Goal: Task Accomplishment & Management: Use online tool/utility

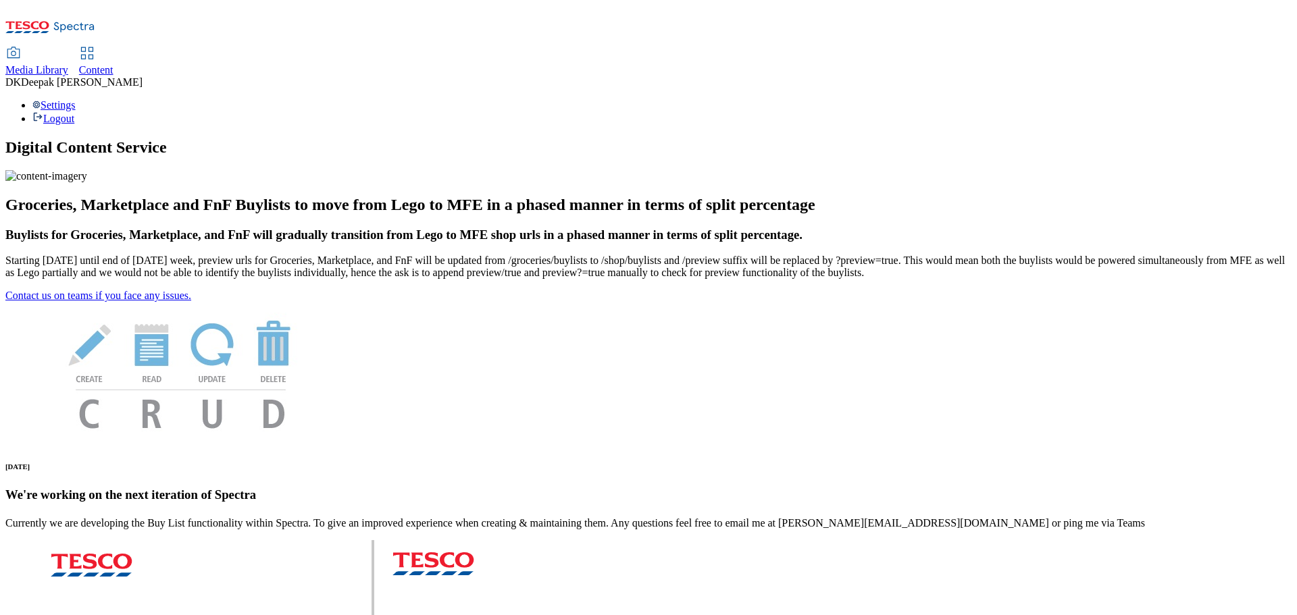
click at [113, 64] on span "Content" at bounding box center [96, 69] width 34 height 11
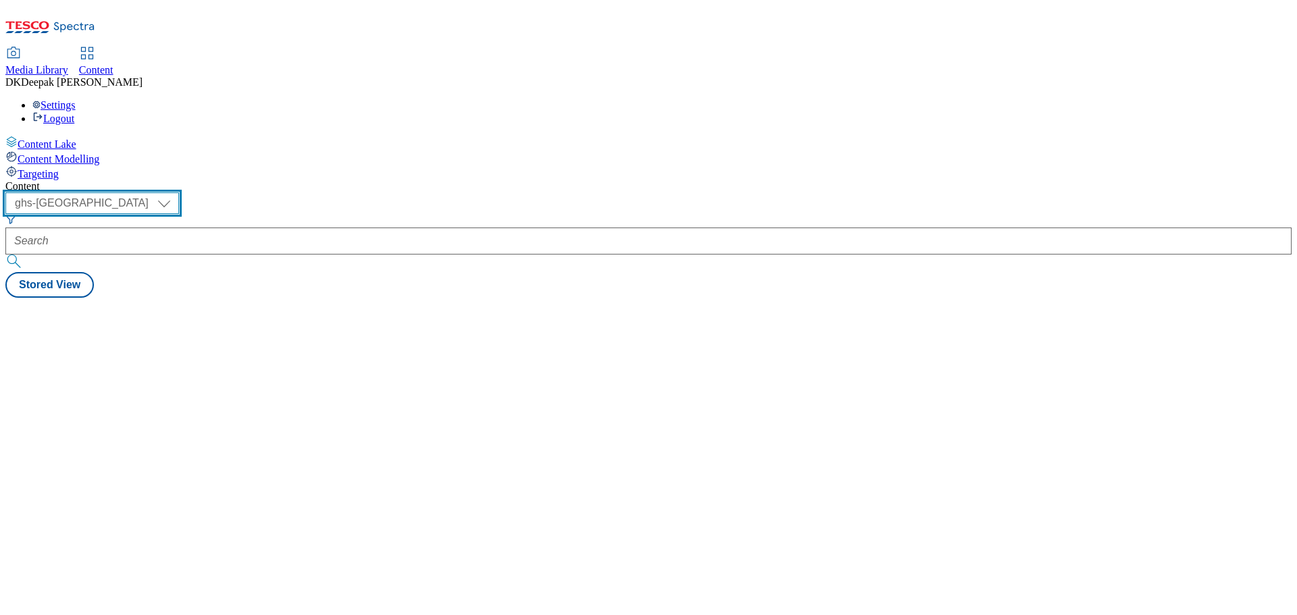
click at [179, 192] on select "ghs-roi ghs-[GEOGRAPHIC_DATA]" at bounding box center [92, 203] width 174 height 22
select select "ghs-roi"
click at [176, 192] on select "ghs-roi ghs-[GEOGRAPHIC_DATA]" at bounding box center [92, 203] width 174 height 22
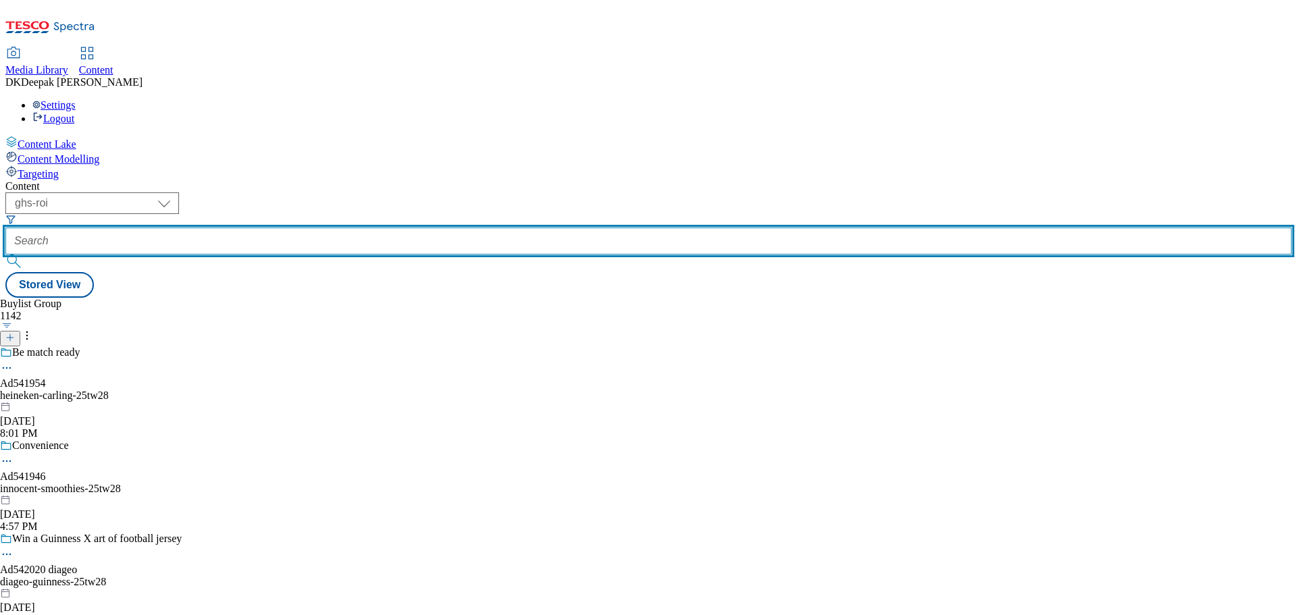
click at [323, 228] on input "text" at bounding box center [648, 241] width 1286 height 27
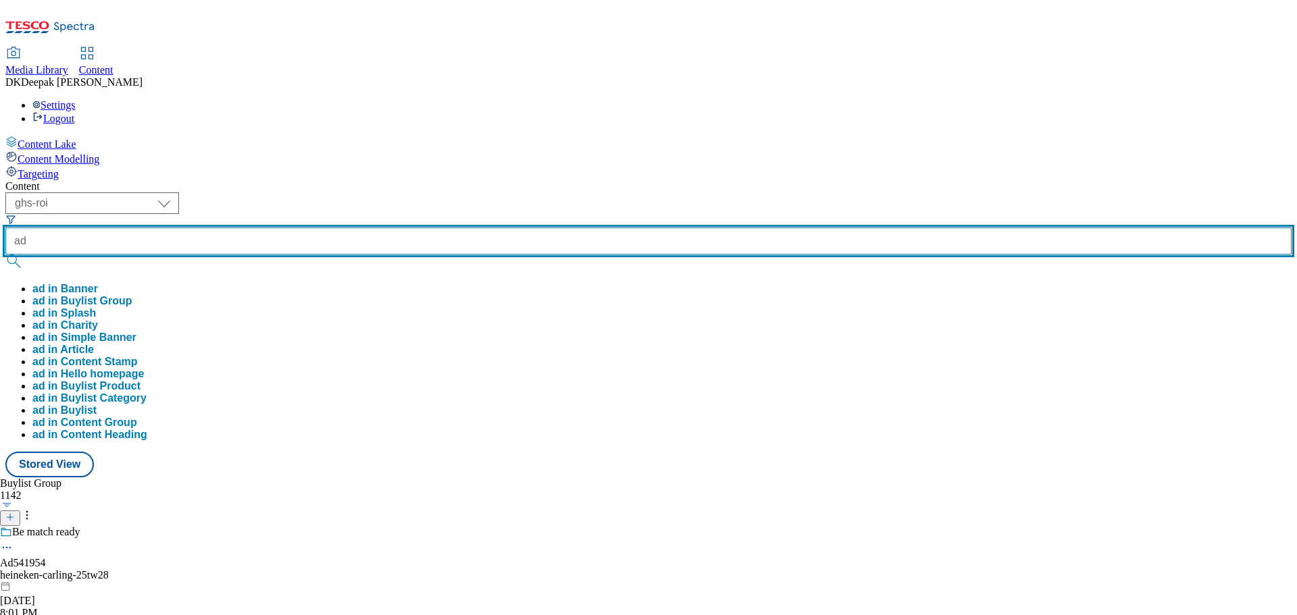
paste input "541954"
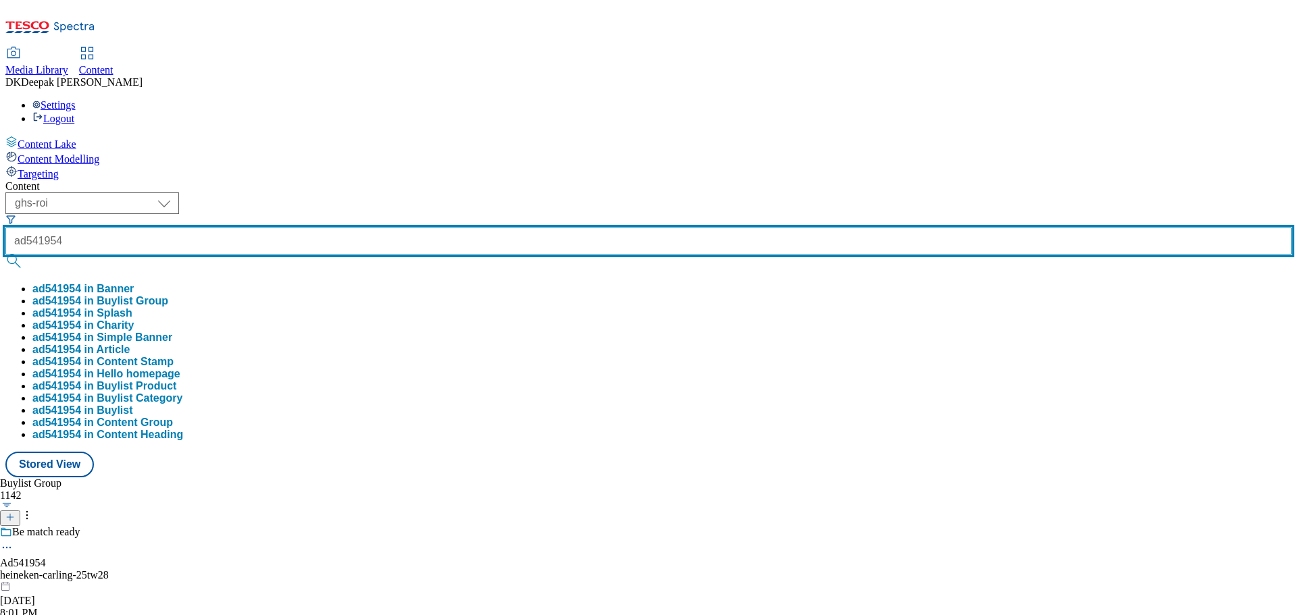
type input "ad541954"
click at [5, 255] on button "submit" at bounding box center [14, 262] width 19 height 14
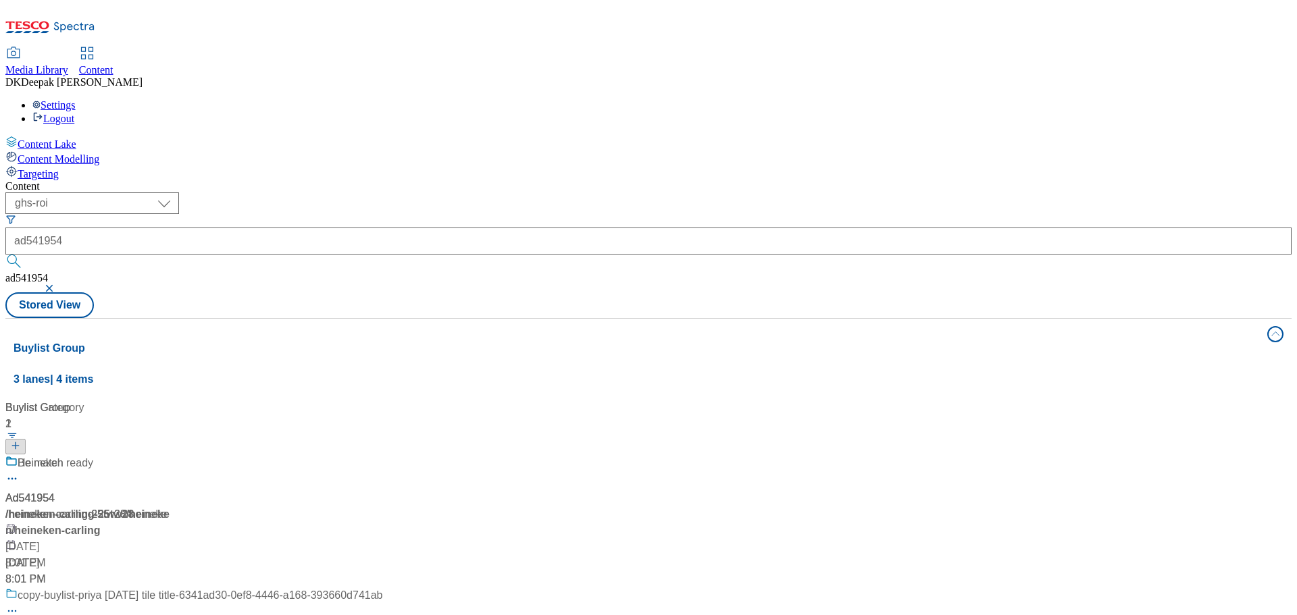
click at [334, 455] on div "Ad541954 / heineken-carling-25tw28 / heineken Aug 28, 2025 8:01 PM" at bounding box center [193, 521] width 377 height 132
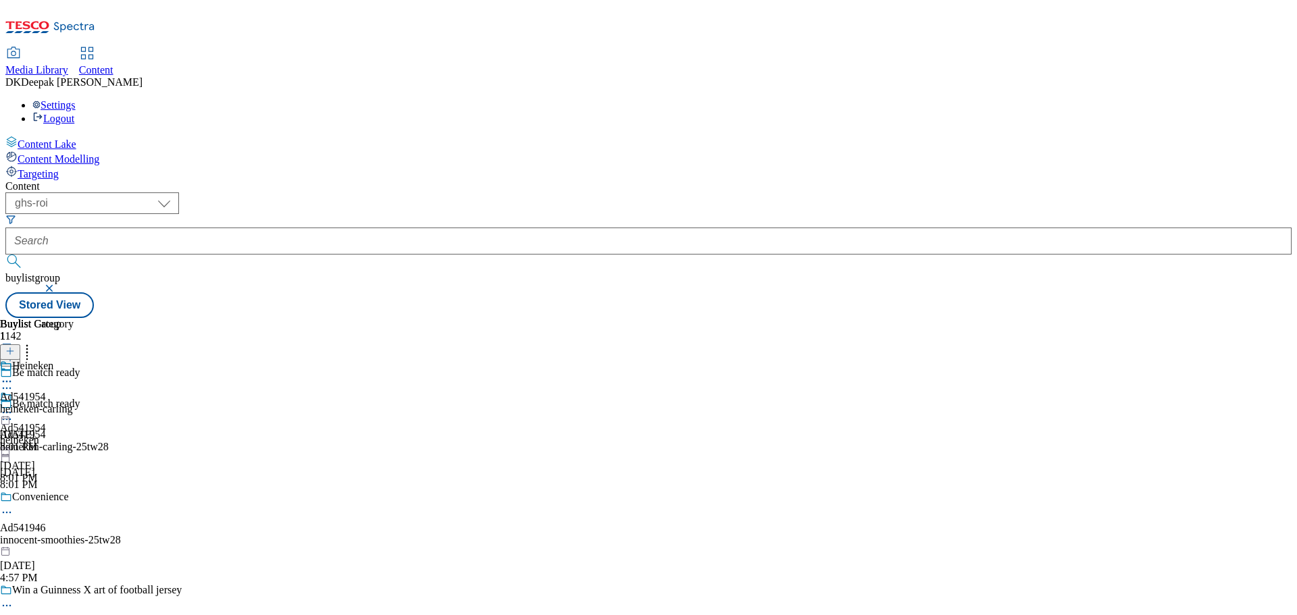
click at [278, 398] on div "Be match ready Ad541954 heineken-carling-25tw28 Aug 28, 2025 8:01 PM" at bounding box center [139, 444] width 278 height 93
click at [14, 413] on icon at bounding box center [7, 420] width 14 height 14
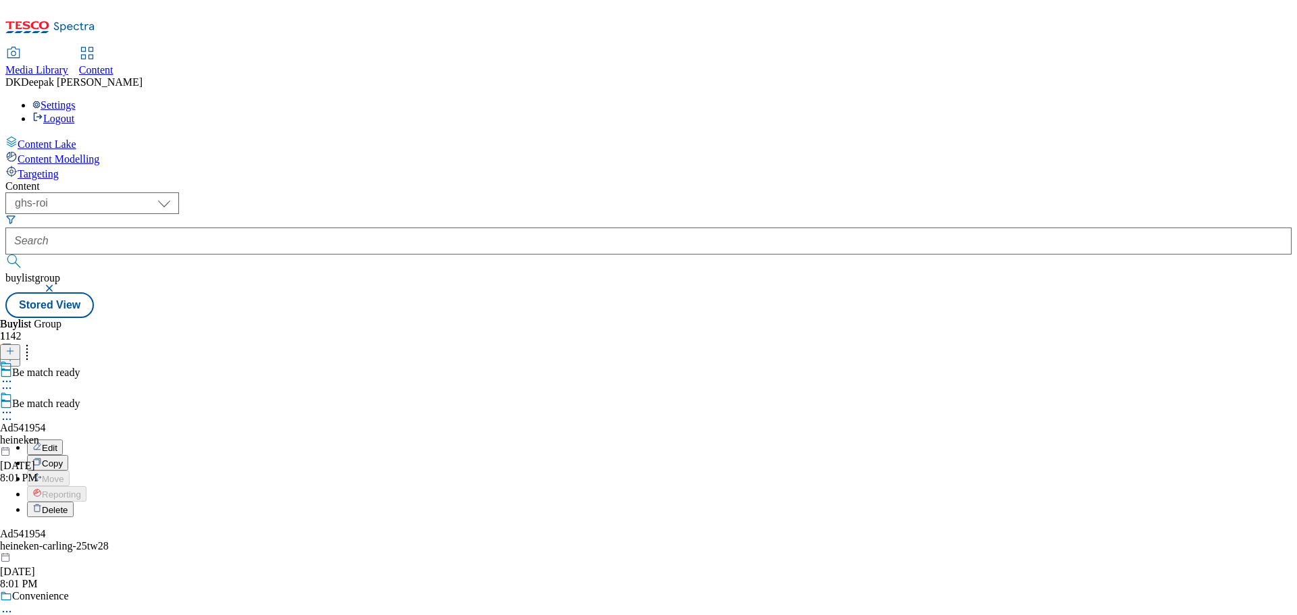
click at [63, 440] on button "Edit" at bounding box center [45, 448] width 36 height 16
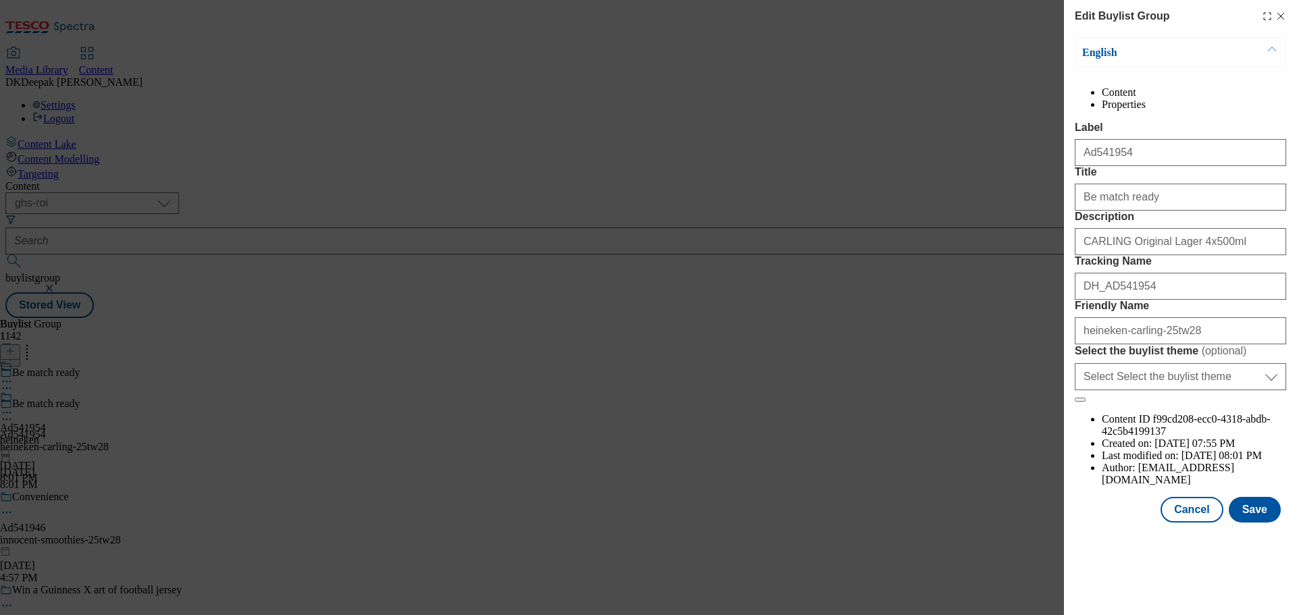
click at [996, 302] on div "Edit Buylist Group English Content Properties Label Ad541954 Title Be match rea…" at bounding box center [648, 307] width 1297 height 615
click at [1186, 523] on button "Cancel" at bounding box center [1191, 510] width 62 height 26
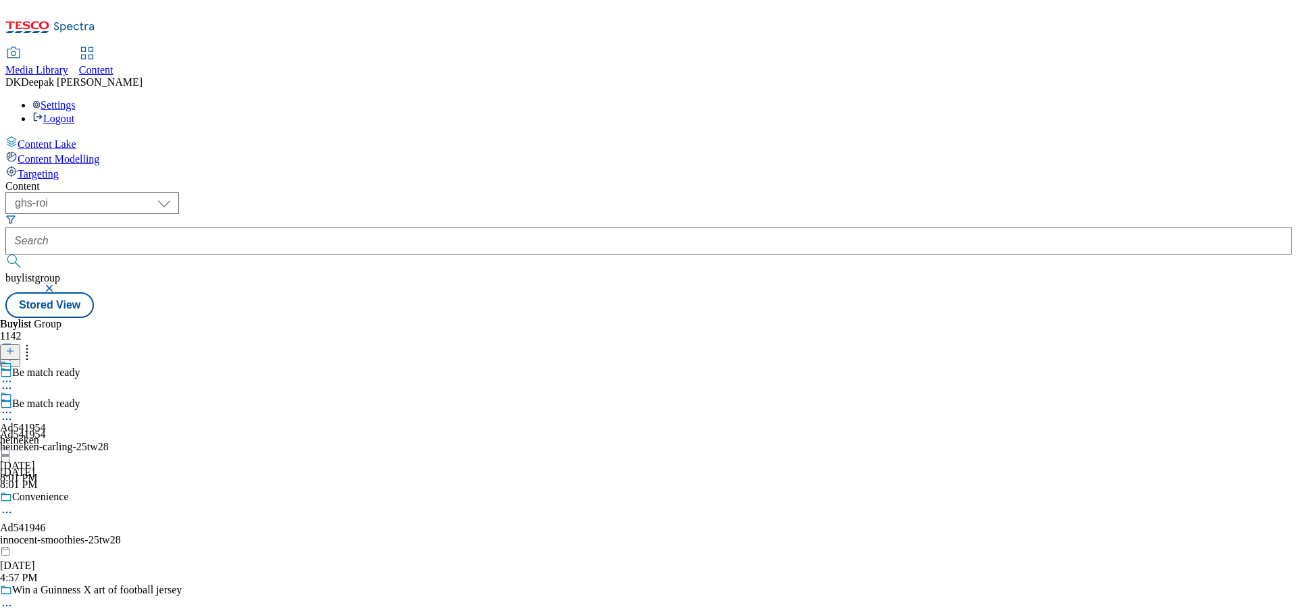
click at [46, 434] on div "heineken" at bounding box center [23, 440] width 46 height 12
click at [14, 406] on icon at bounding box center [7, 413] width 14 height 14
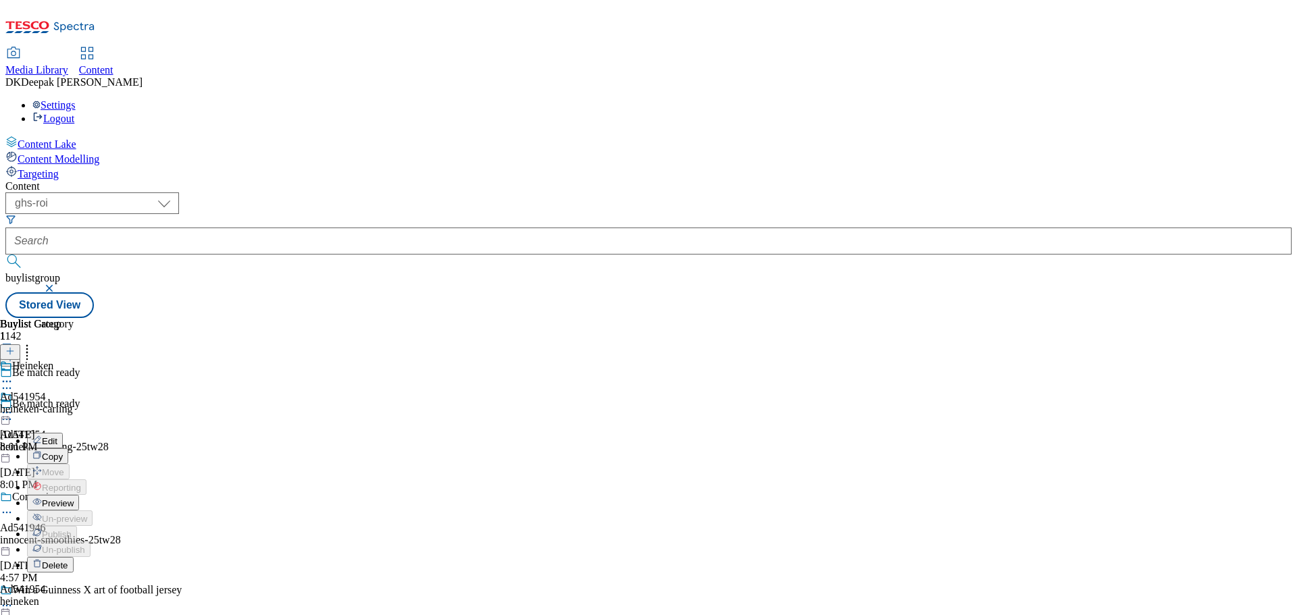
click at [63, 433] on button "Edit" at bounding box center [45, 441] width 36 height 16
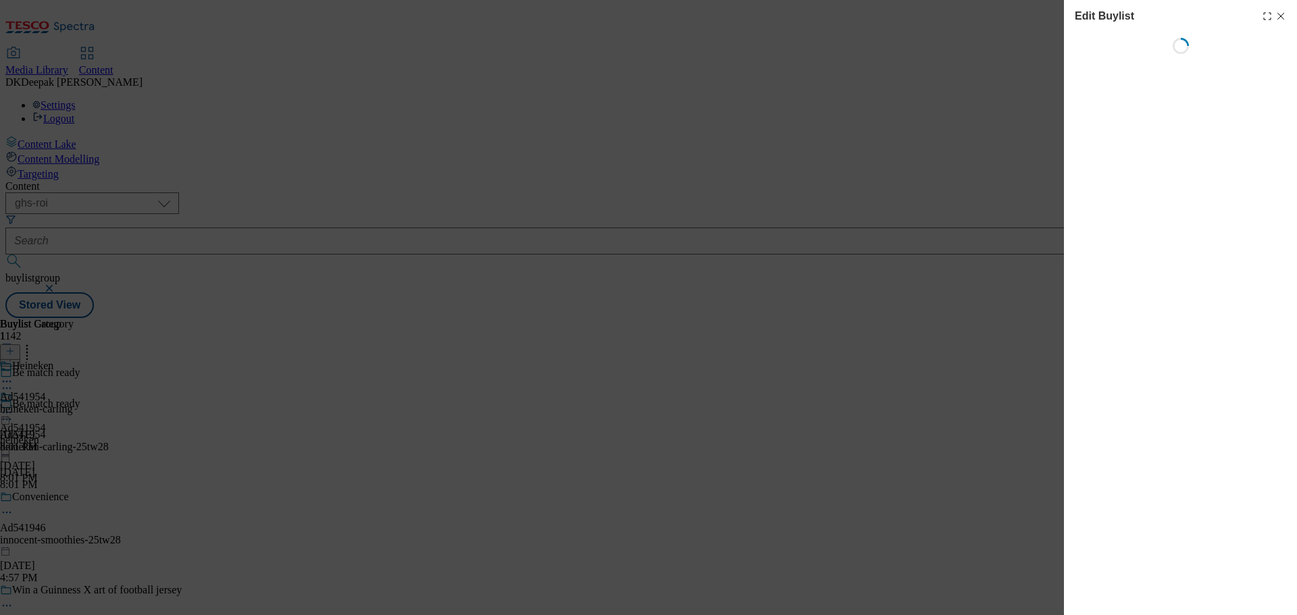
select select "tactical"
select select "supplier funded short term 1-3 weeks"
select select "dunnhumby"
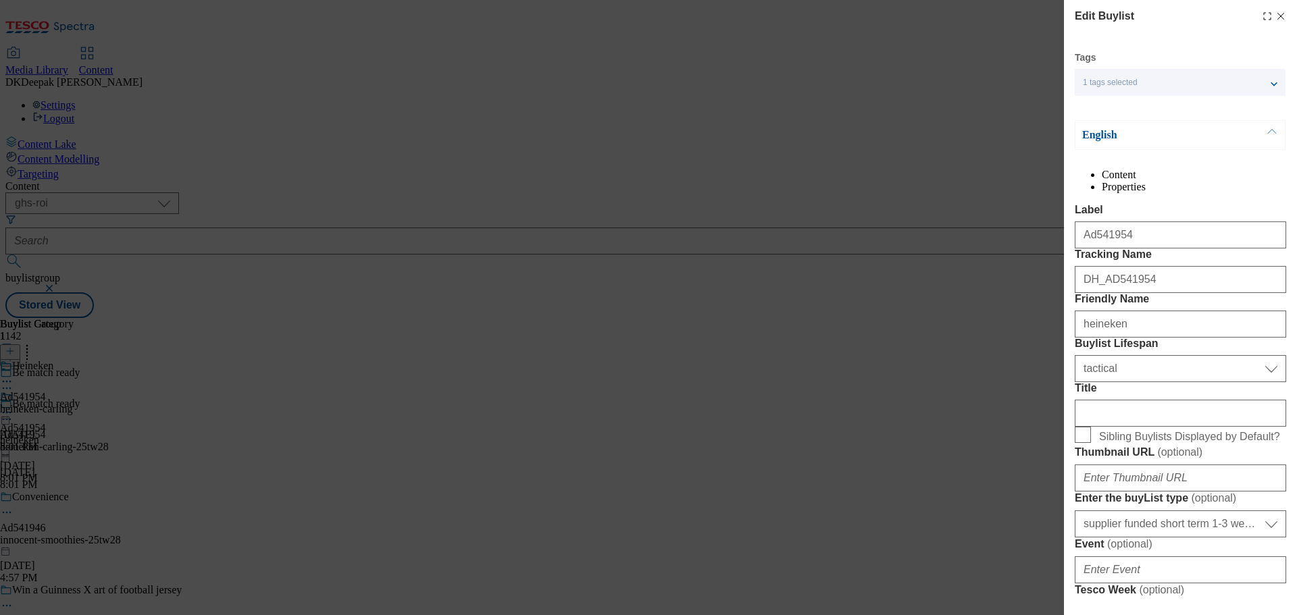
select select "Banner"
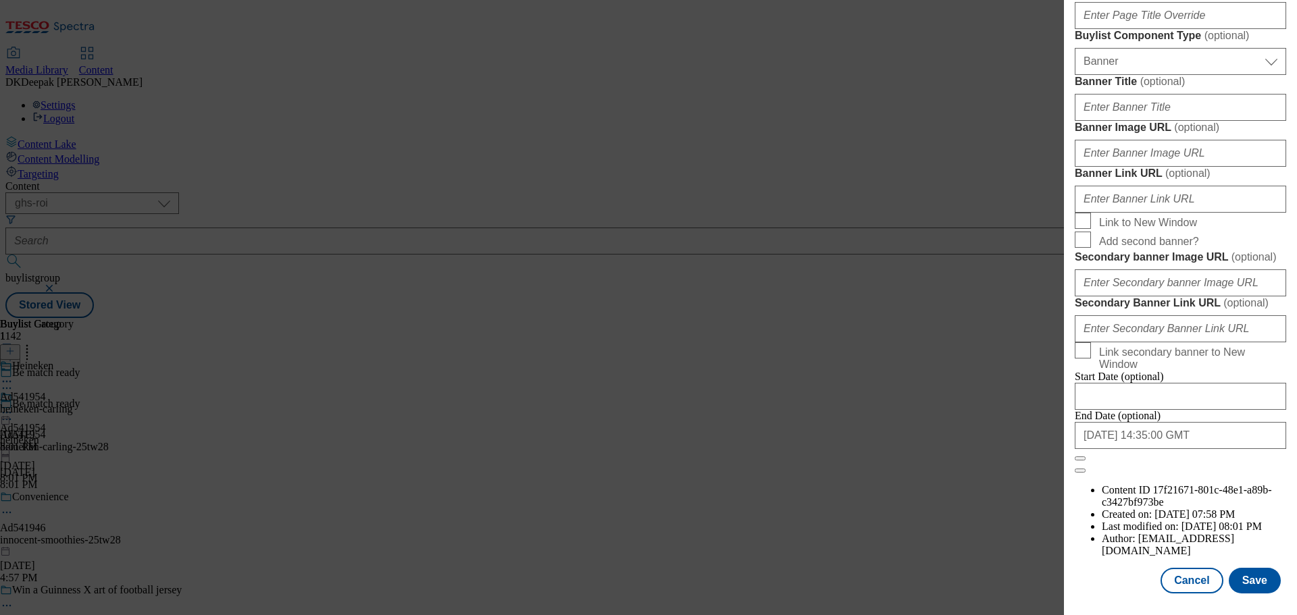
scroll to position [1349, 0]
click at [1188, 591] on button "Cancel" at bounding box center [1191, 581] width 62 height 26
select select "tactical"
select select "supplier funded short term 1-3 weeks"
select select "dunnhumby"
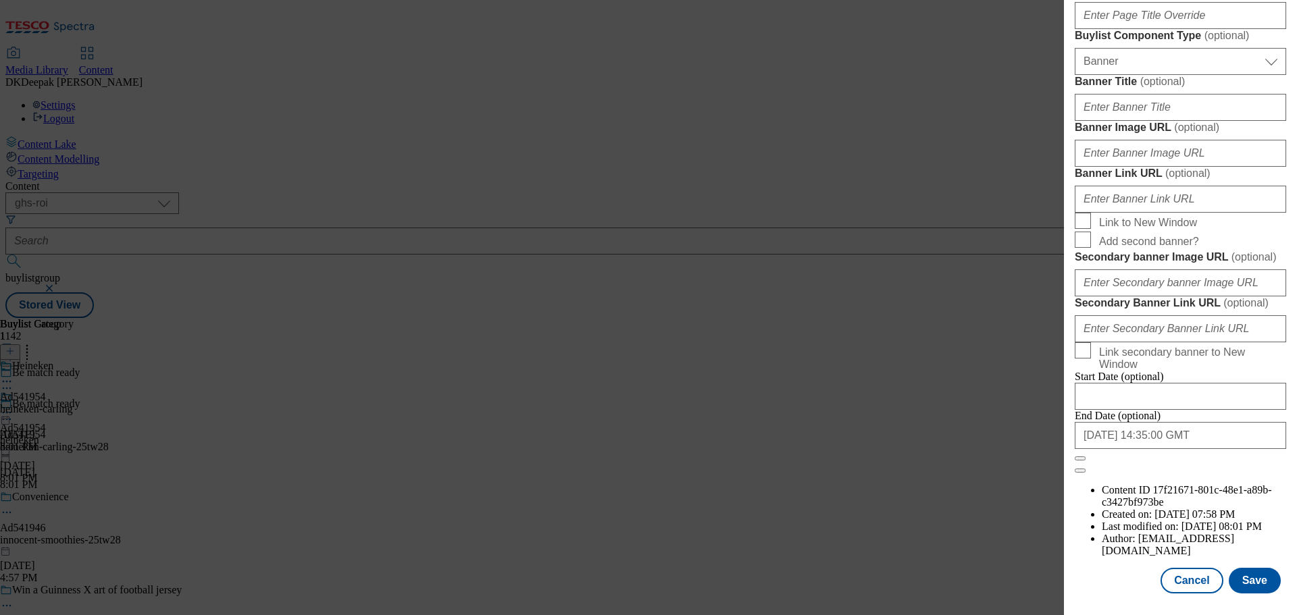
select select "Banner"
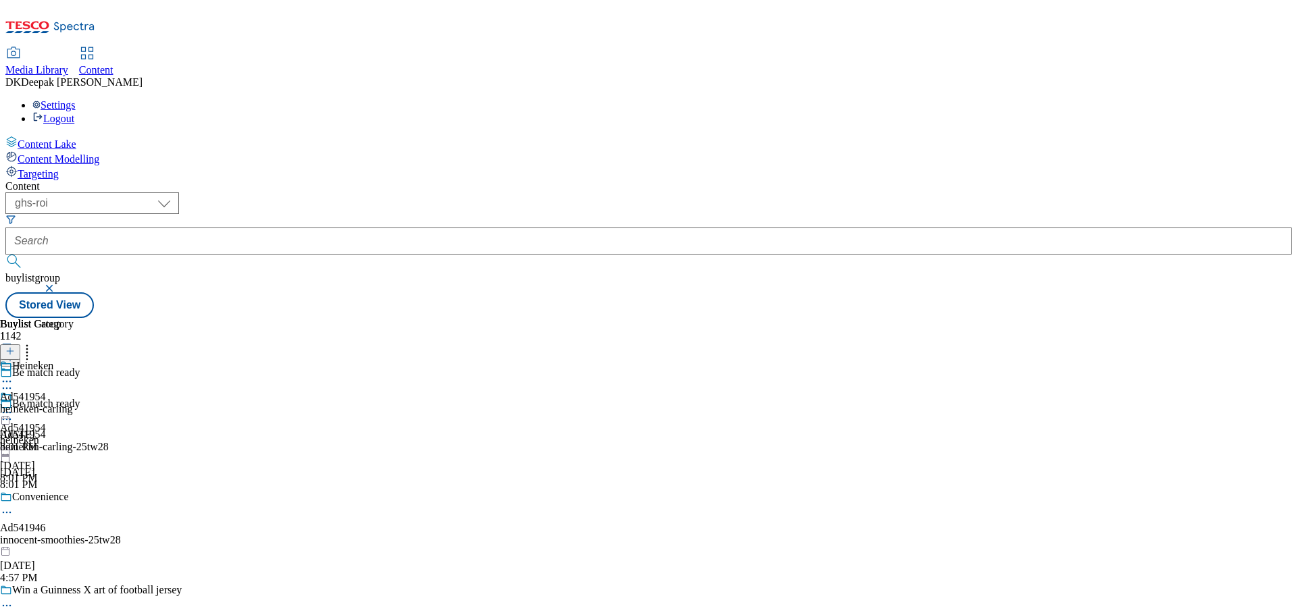
scroll to position [1046, 0]
click at [74, 403] on div "heineken-carling" at bounding box center [37, 409] width 74 height 12
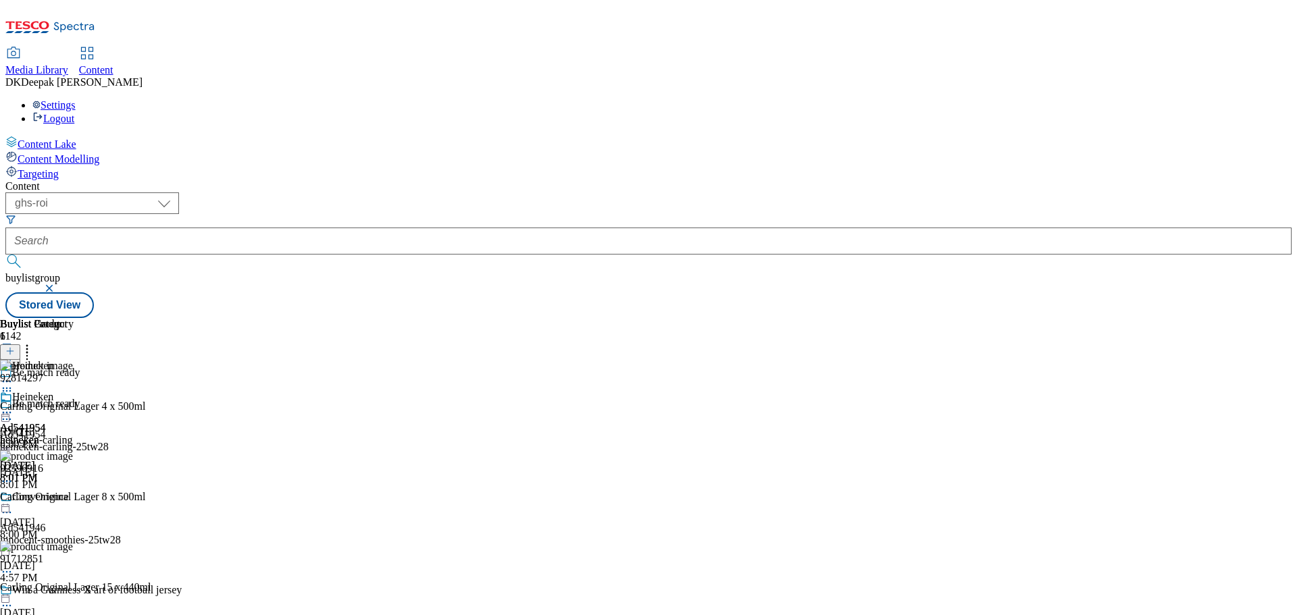
click at [14, 406] on icon at bounding box center [7, 413] width 14 height 14
click at [63, 433] on button "Edit" at bounding box center [45, 441] width 36 height 16
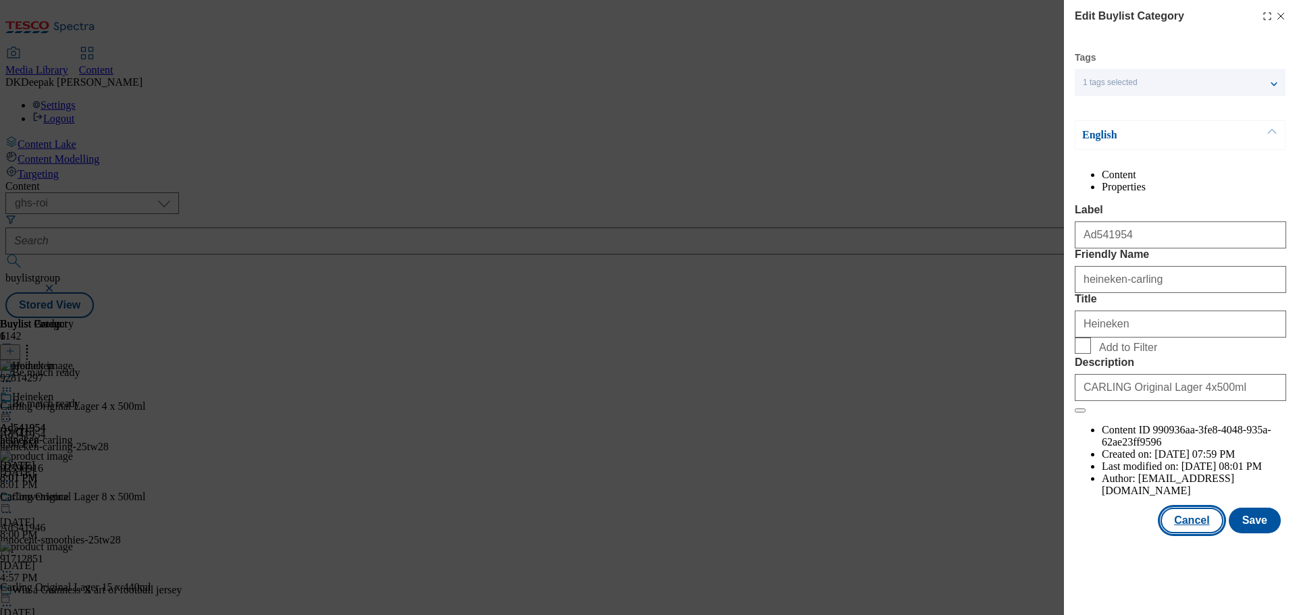
click at [1186, 533] on button "Cancel" at bounding box center [1191, 521] width 62 height 26
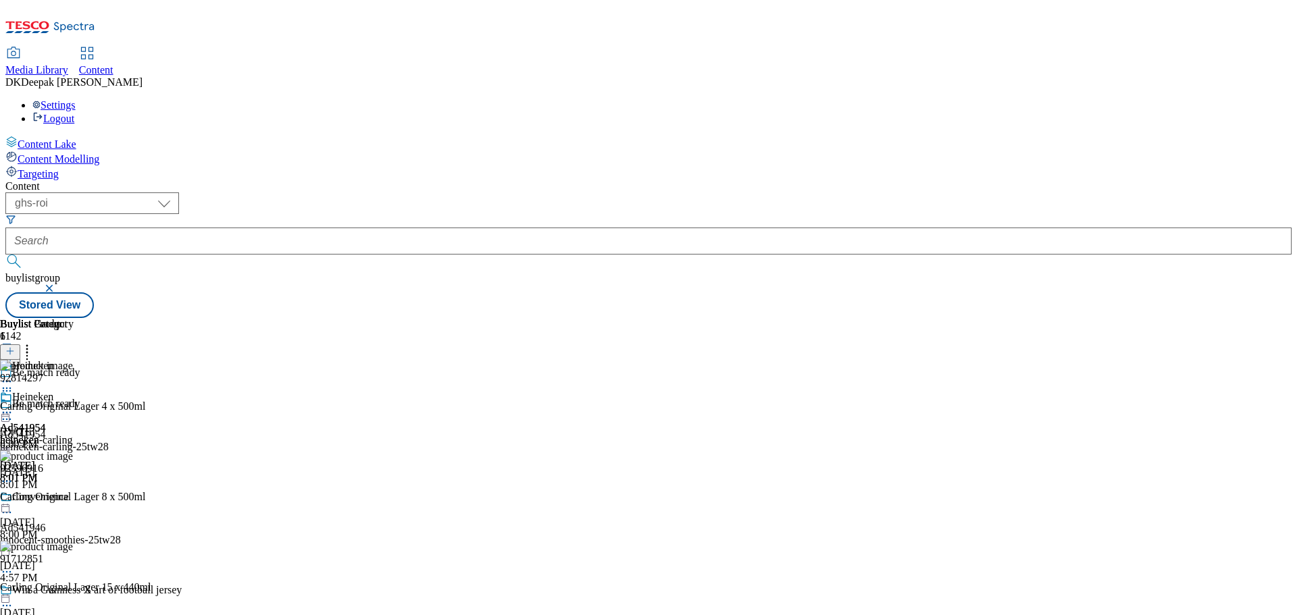
click at [14, 406] on icon at bounding box center [7, 413] width 14 height 14
click at [74, 498] on span "Preview" at bounding box center [58, 503] width 32 height 10
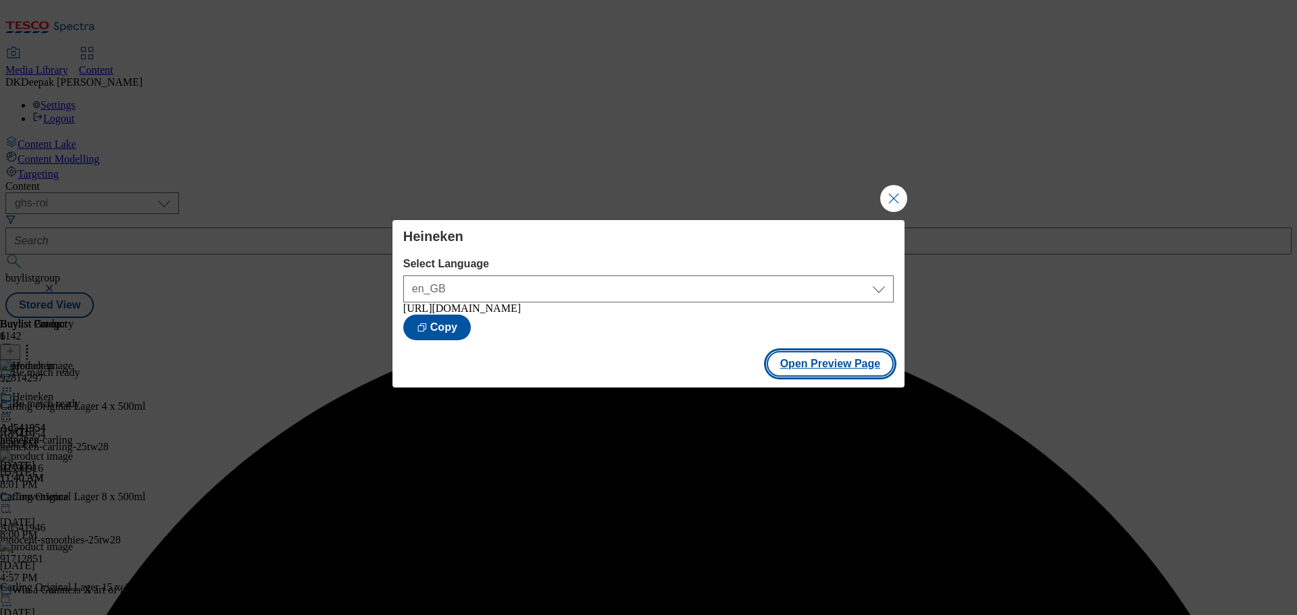
click at [827, 360] on button "Open Preview Page" at bounding box center [830, 364] width 128 height 26
click at [889, 202] on button "Close Modal" at bounding box center [893, 198] width 27 height 27
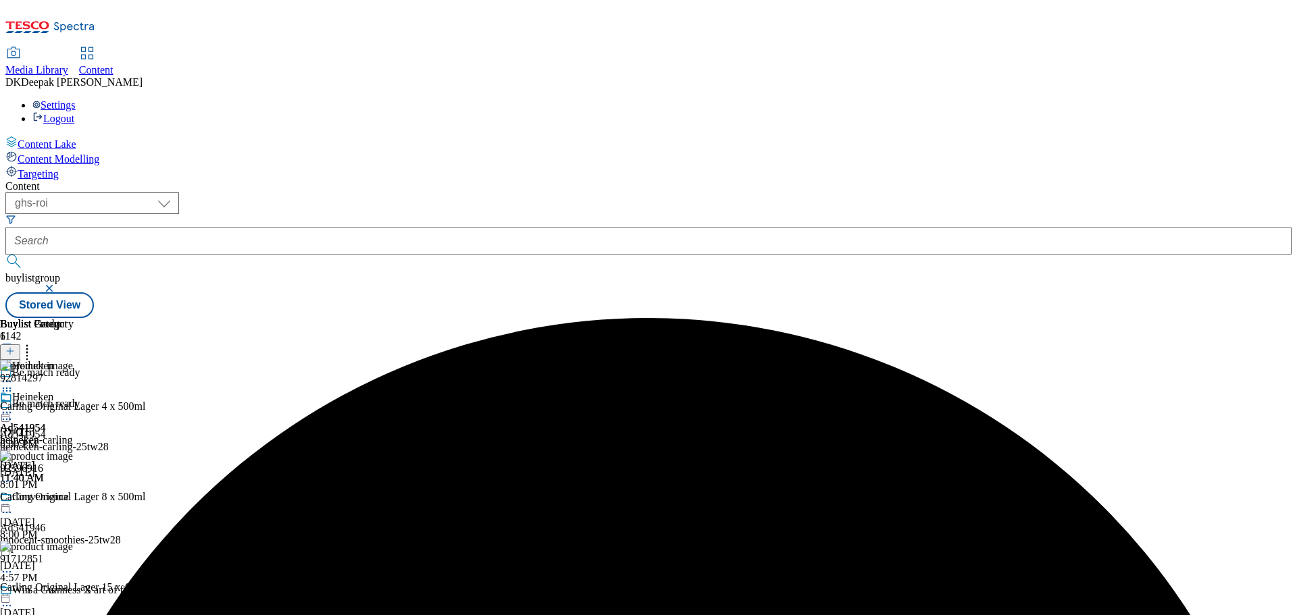
click at [14, 406] on icon at bounding box center [7, 413] width 14 height 14
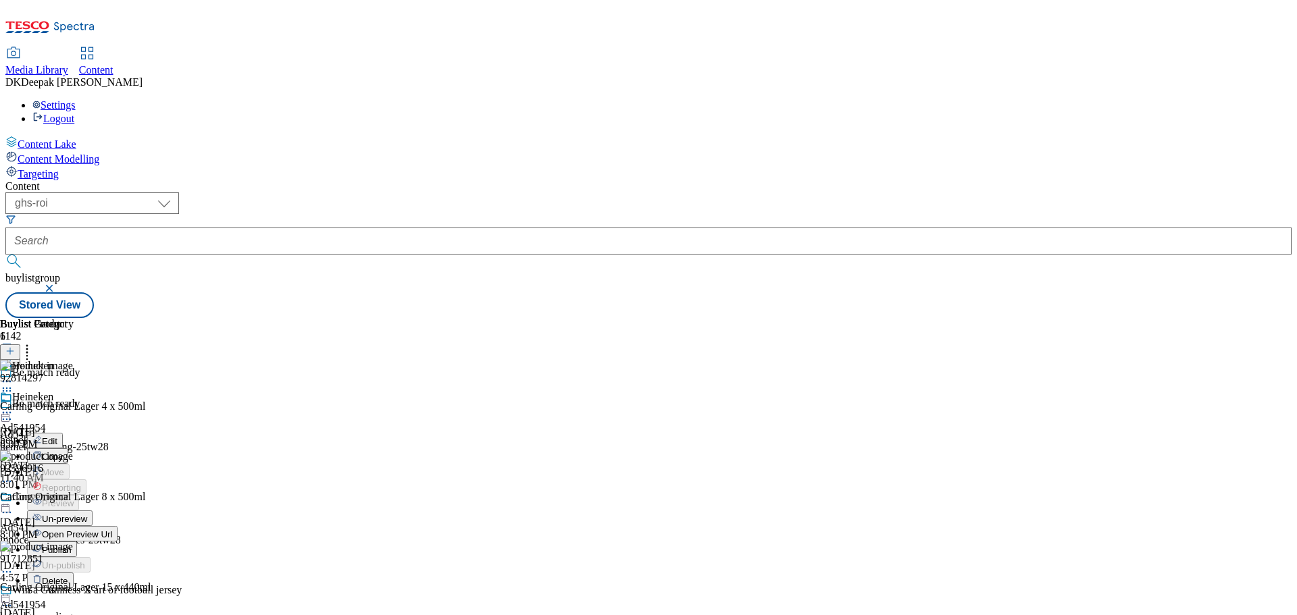
click at [72, 545] on span "Publish" at bounding box center [57, 550] width 30 height 10
